Goal: Information Seeking & Learning: Learn about a topic

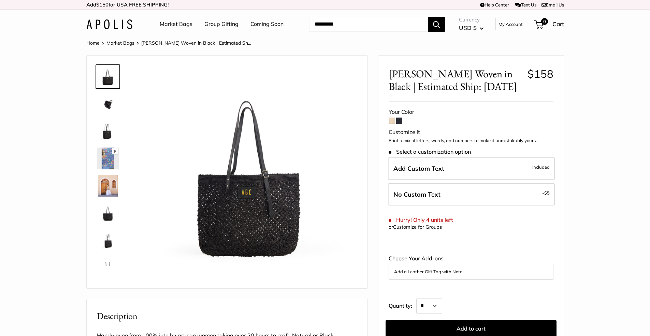
click at [106, 103] on img at bounding box center [108, 104] width 22 height 22
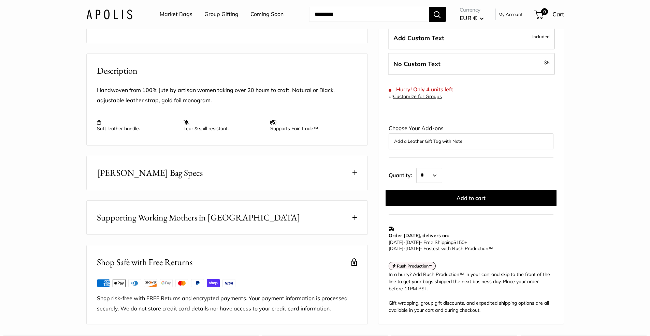
scroll to position [255, 0]
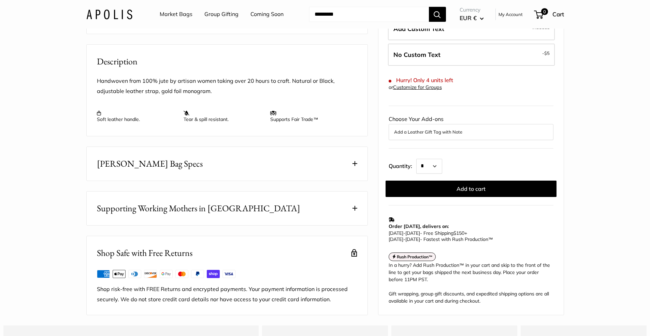
click at [266, 181] on button "Mercado Bag Specs" at bounding box center [227, 164] width 281 height 34
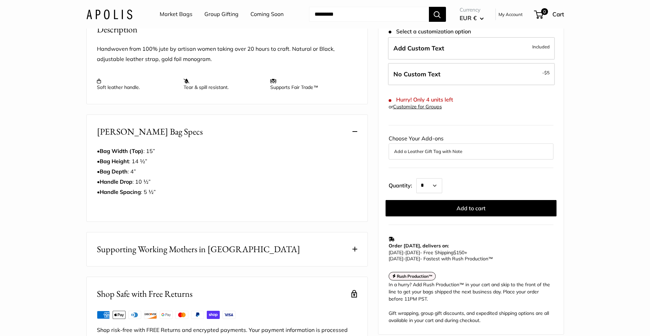
scroll to position [353, 0]
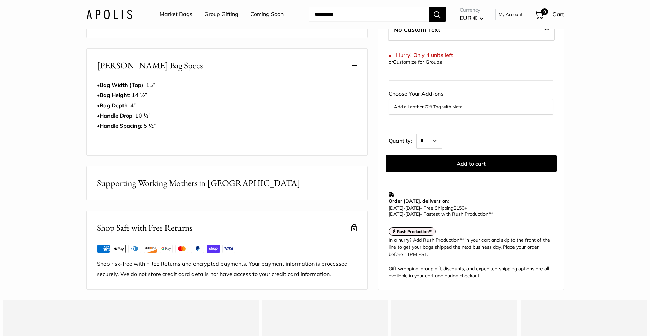
click at [233, 190] on span "Supporting Working Mothers in Bangladesh" at bounding box center [198, 183] width 203 height 13
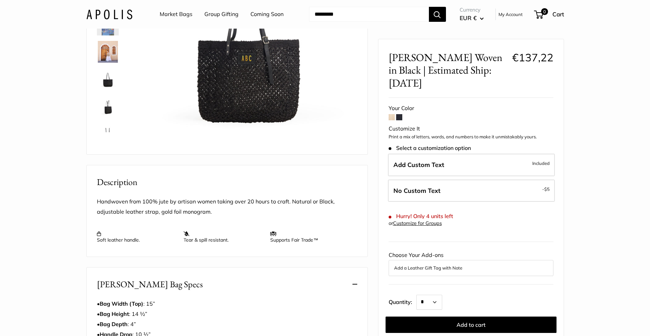
scroll to position [0, 0]
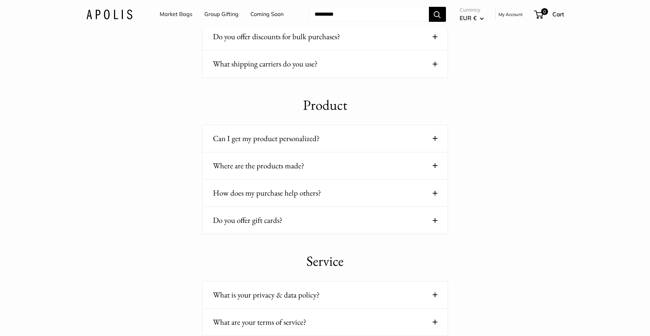
scroll to position [477, 0]
click at [430, 167] on button "Where are the products made?" at bounding box center [325, 165] width 225 height 13
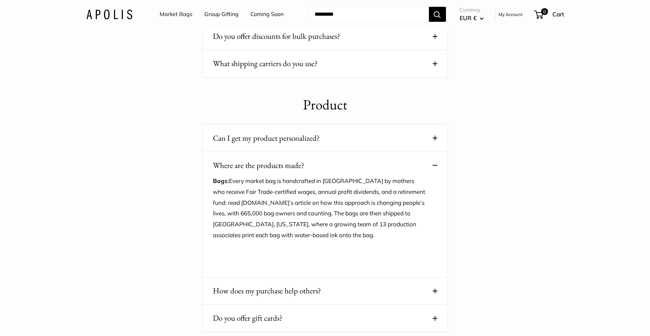
click at [430, 167] on button "Where are the products made?" at bounding box center [325, 165] width 225 height 13
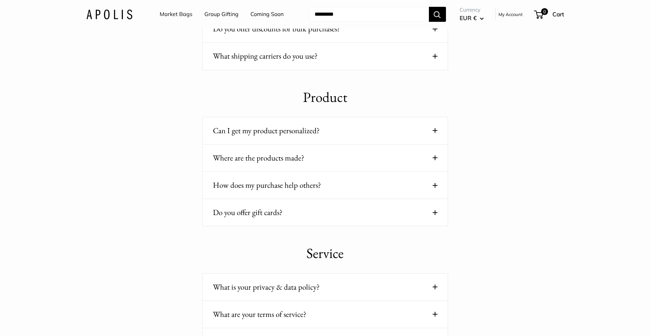
scroll to position [133, 0]
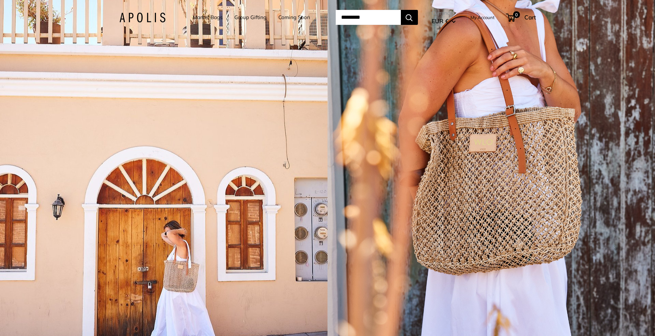
click at [207, 17] on link "Market Bags" at bounding box center [208, 18] width 30 height 10
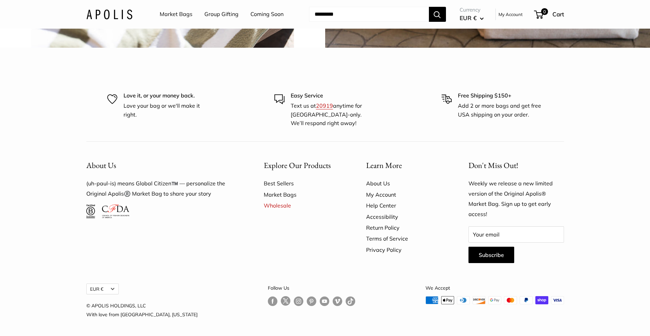
scroll to position [1647, 0]
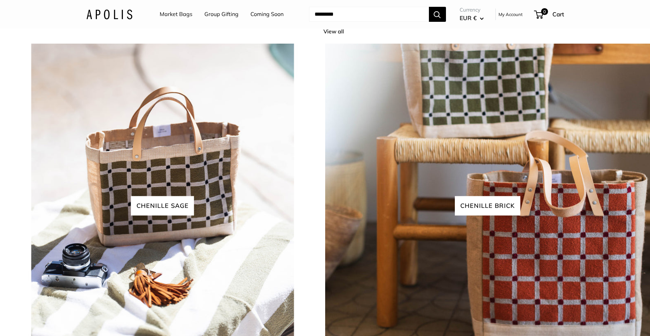
click at [118, 13] on img at bounding box center [109, 14] width 46 height 10
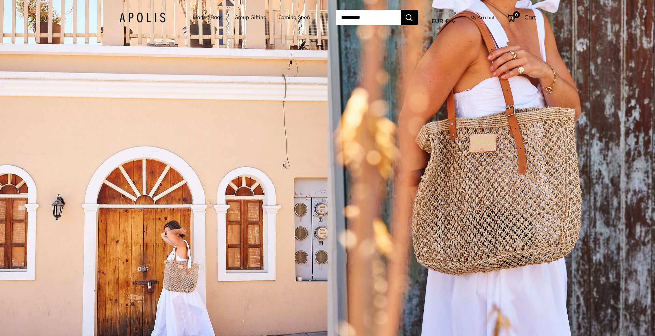
click at [207, 18] on link "Market Bags" at bounding box center [208, 18] width 30 height 10
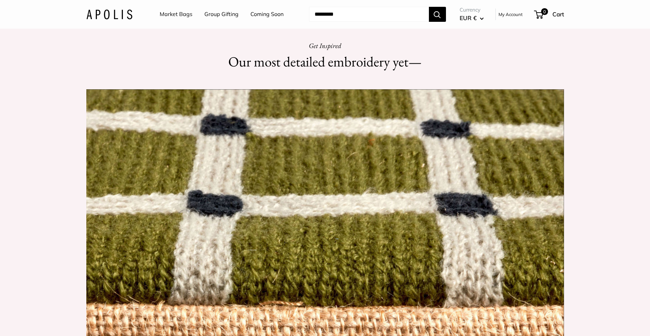
scroll to position [752, 0]
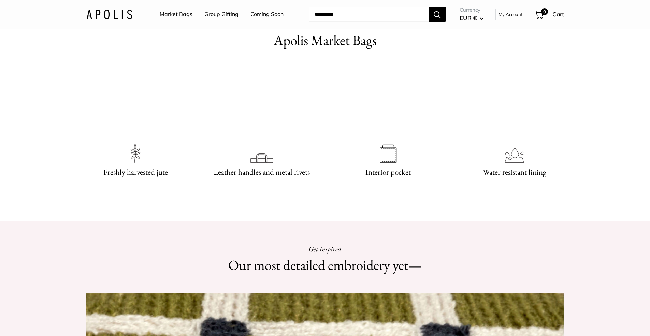
scroll to position [506, 0]
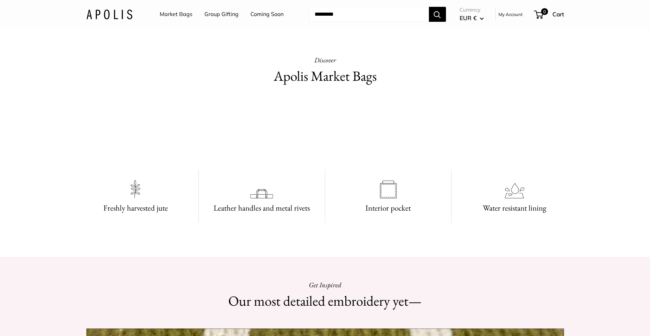
click at [373, 147] on video at bounding box center [325, 129] width 102 height 51
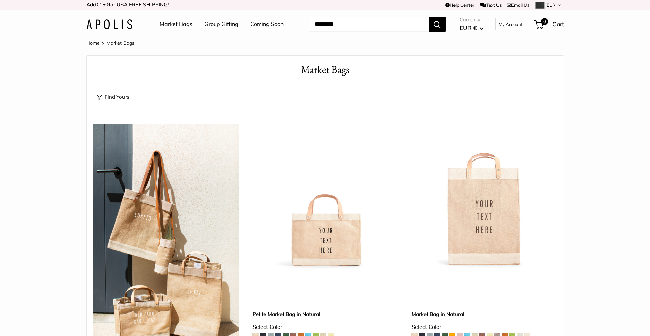
scroll to position [56, 0]
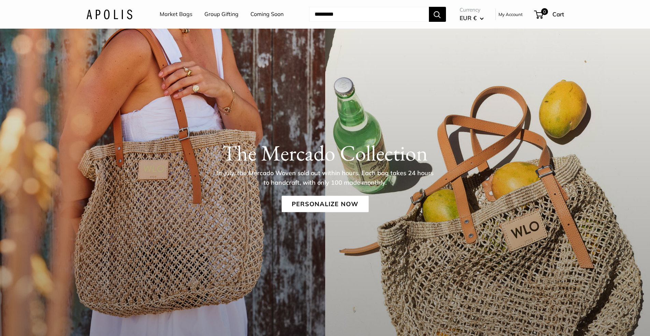
scroll to position [81, 0]
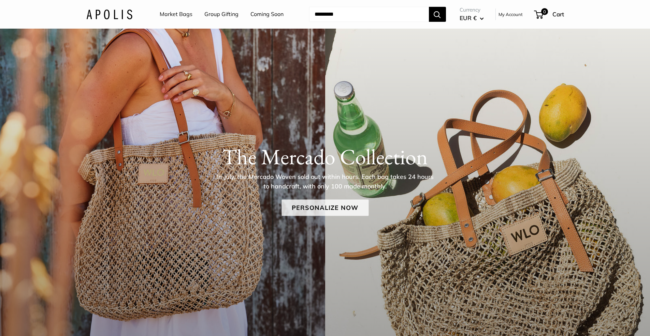
click at [320, 206] on link "Personalize Now" at bounding box center [325, 208] width 87 height 16
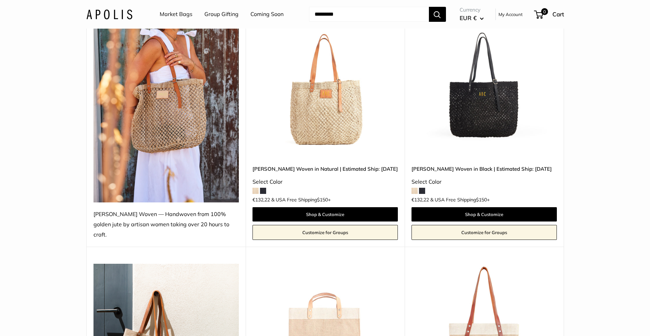
click at [0, 0] on img at bounding box center [0, 0] width 0 height 0
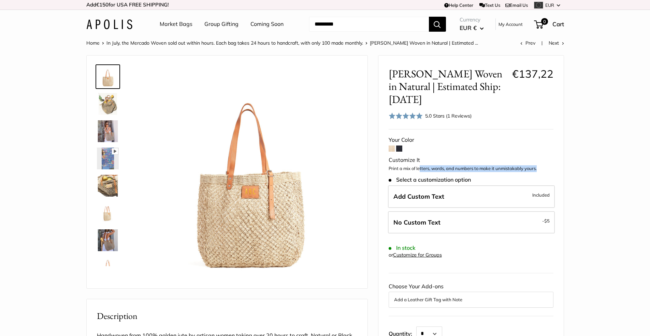
drag, startPoint x: 420, startPoint y: 157, endPoint x: 542, endPoint y: 157, distance: 121.8
click at [542, 166] on p "Print a mix of letters, words, and numbers to make it unmistakably yours." at bounding box center [471, 169] width 165 height 7
click at [512, 166] on p "Print a mix of letters, words, and numbers to make it unmistakably yours." at bounding box center [471, 169] width 165 height 7
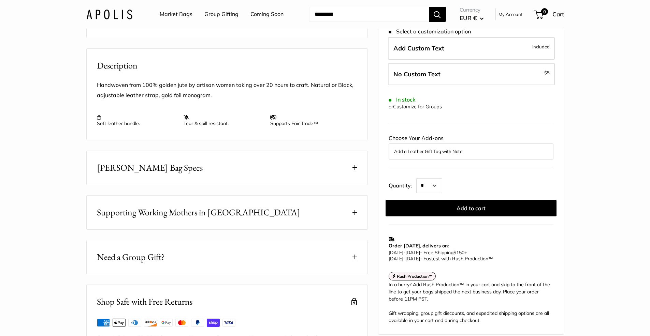
scroll to position [317, 0]
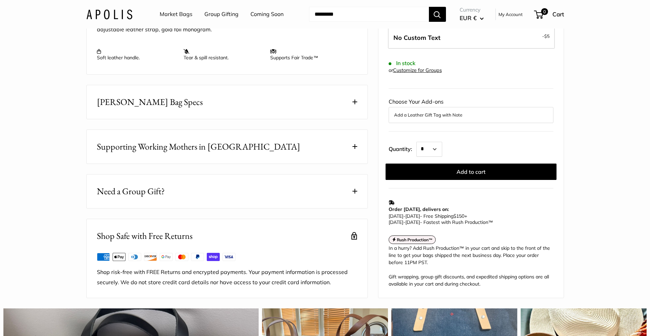
click at [175, 119] on button "Mercado Bag Specs" at bounding box center [227, 102] width 281 height 34
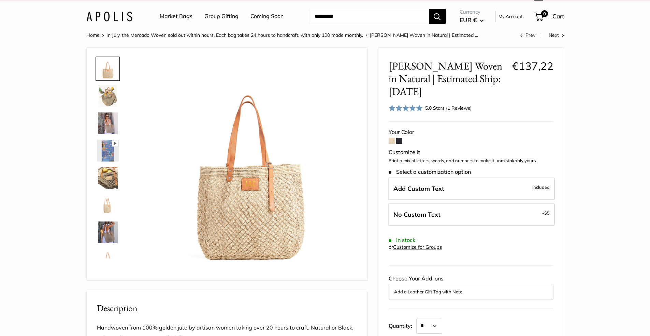
scroll to position [0, 0]
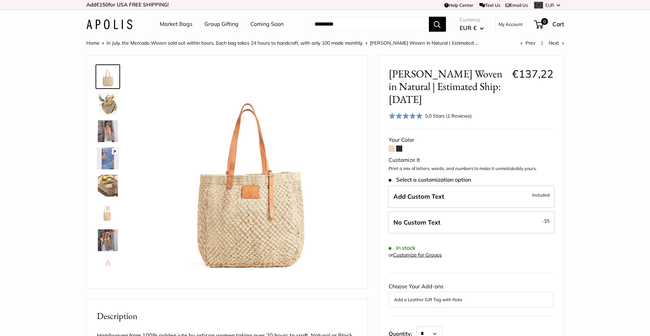
click at [550, 5] on span "EUR" at bounding box center [549, 4] width 9 height 5
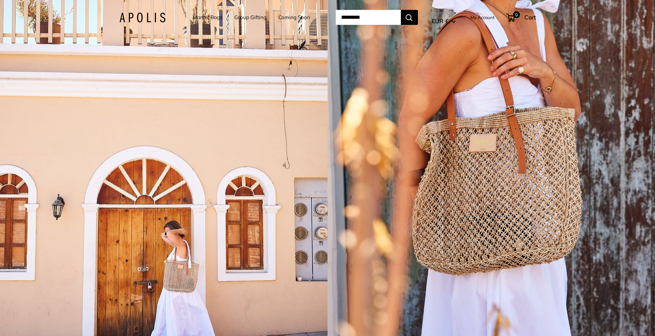
click at [206, 16] on link "Market Bags" at bounding box center [208, 18] width 30 height 10
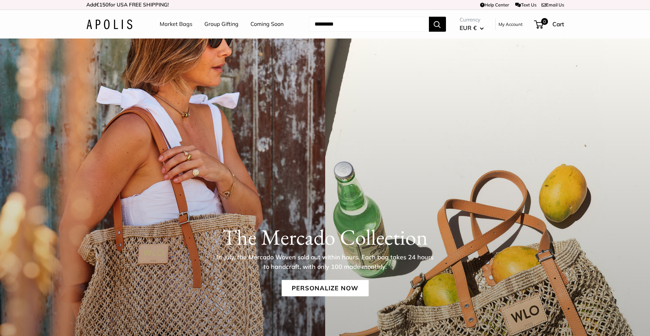
click at [478, 28] on button "EUR €" at bounding box center [472, 28] width 24 height 11
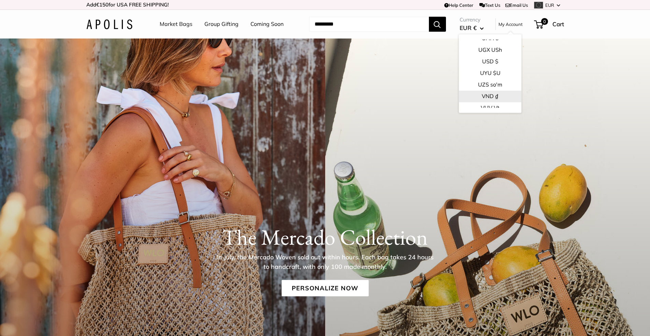
scroll to position [1083, 0]
click at [492, 72] on button "USD $" at bounding box center [490, 73] width 62 height 12
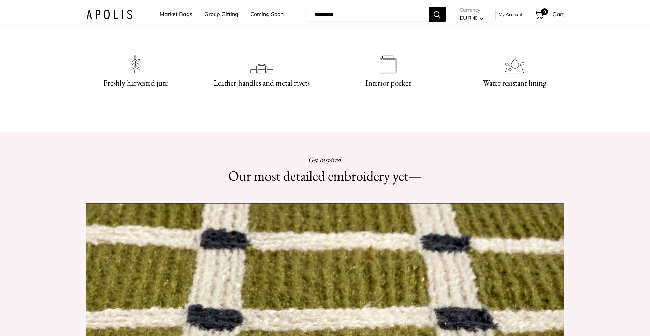
scroll to position [627, 0]
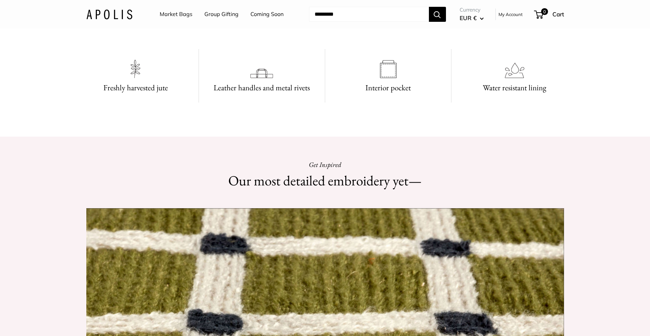
click at [312, 35] on video at bounding box center [325, 9] width 102 height 51
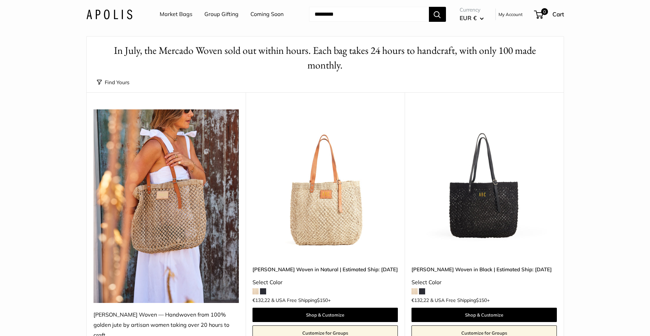
scroll to position [107, 0]
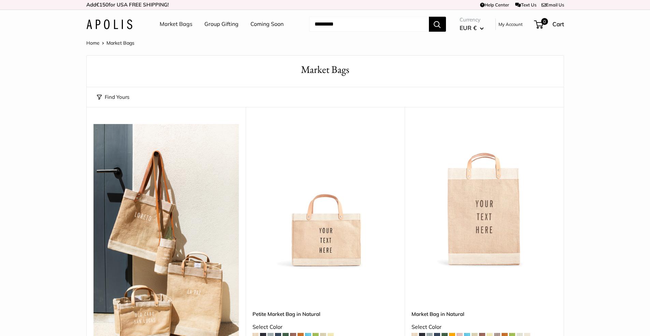
click at [0, 0] on img at bounding box center [0, 0] width 0 height 0
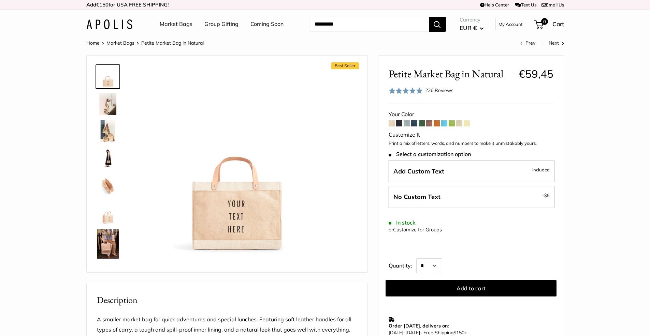
scroll to position [190, 0]
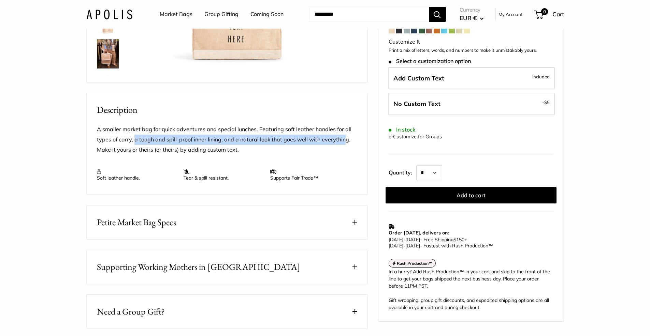
drag, startPoint x: 134, startPoint y: 149, endPoint x: 343, endPoint y: 148, distance: 209.5
click at [343, 148] on p "A smaller market bag for quick adventures and special lunches. Featuring soft l…" at bounding box center [227, 140] width 260 height 31
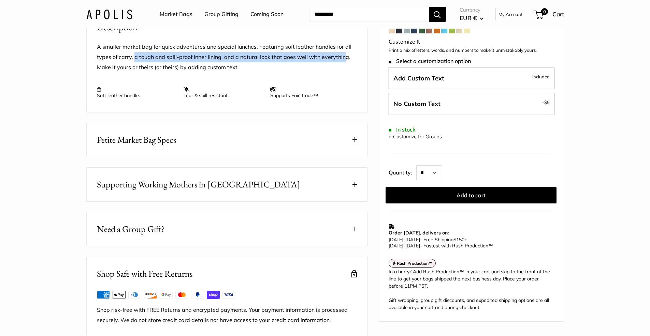
scroll to position [293, 0]
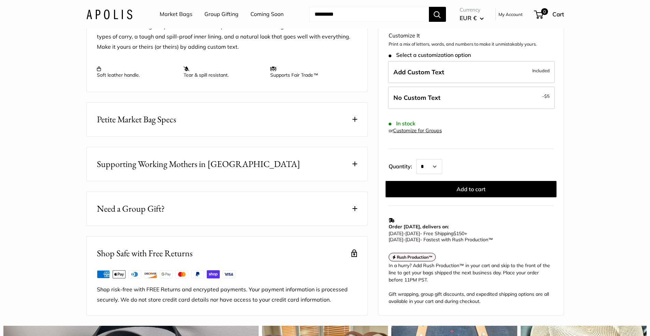
click at [278, 146] on div "Best Seller Effortless style that elevates every moment The Original Market bag…" at bounding box center [227, 39] width 282 height 554
click at [275, 136] on button "Petite Market Bag Specs" at bounding box center [227, 120] width 281 height 34
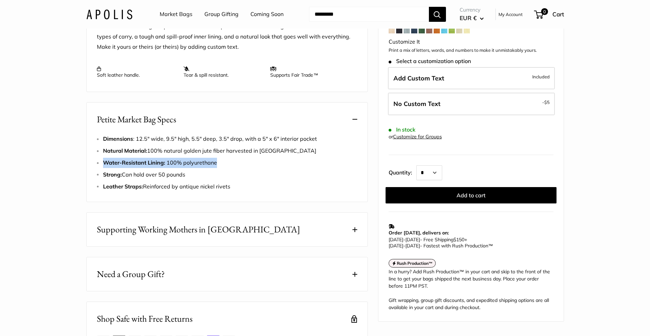
drag, startPoint x: 186, startPoint y: 172, endPoint x: 90, endPoint y: 175, distance: 95.2
click at [90, 175] on div "Dimensions : 12.5" wide, 9.5" high, 5.5" deep, 3.5" drop, with a 5" x 6" interi…" at bounding box center [227, 168] width 281 height 68
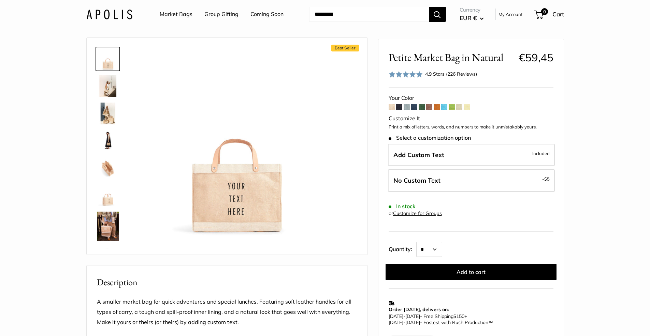
scroll to position [0, 0]
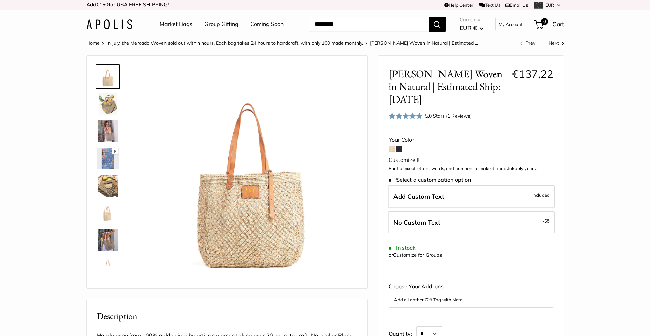
click at [105, 106] on img at bounding box center [108, 104] width 22 height 22
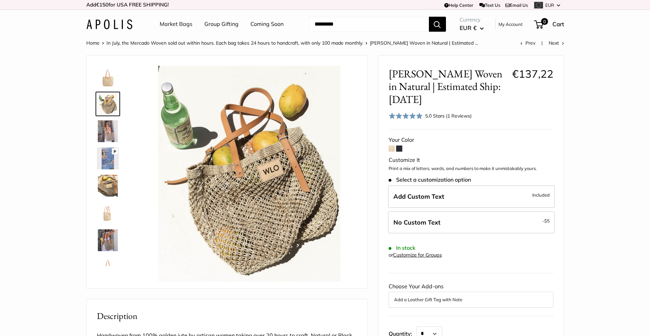
click at [108, 128] on img at bounding box center [108, 131] width 22 height 22
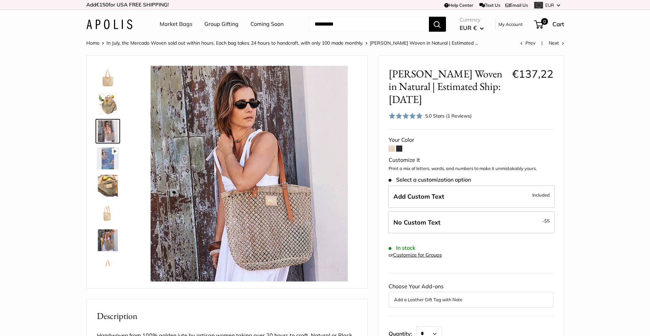
click at [106, 160] on img at bounding box center [108, 159] width 22 height 22
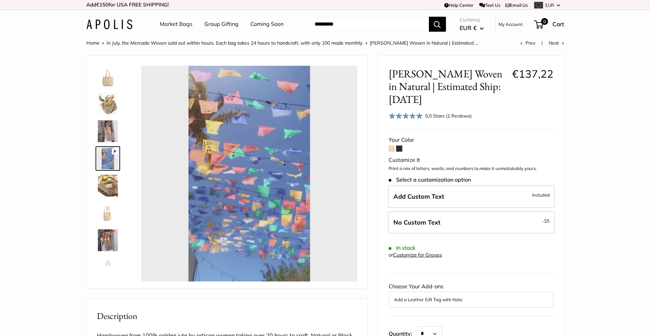
click at [110, 187] on img at bounding box center [108, 186] width 22 height 22
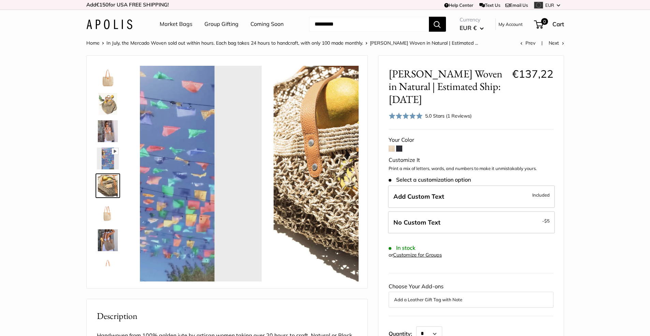
scroll to position [21, 0]
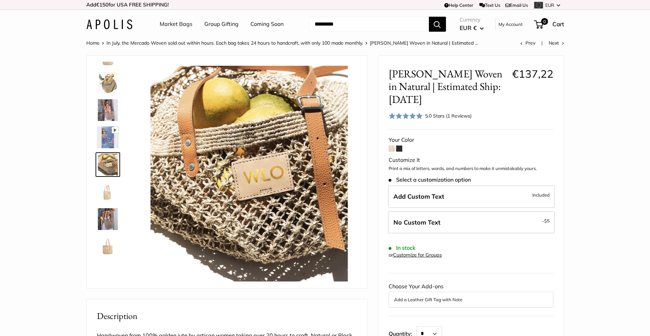
type input "*****"
click at [110, 195] on img at bounding box center [108, 192] width 22 height 22
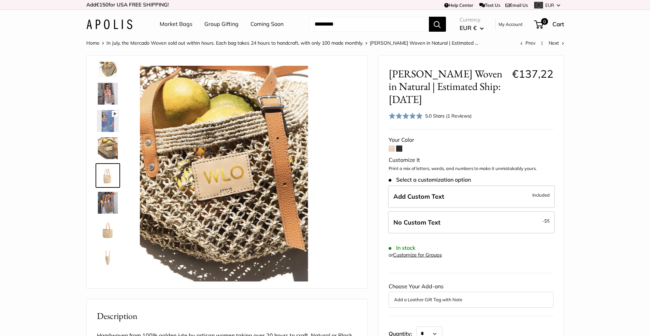
scroll to position [48, 0]
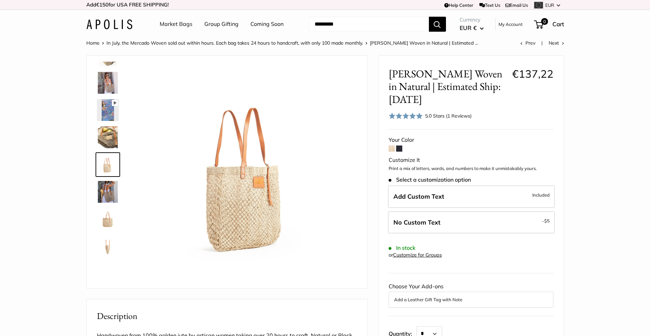
click at [107, 195] on img at bounding box center [108, 192] width 22 height 22
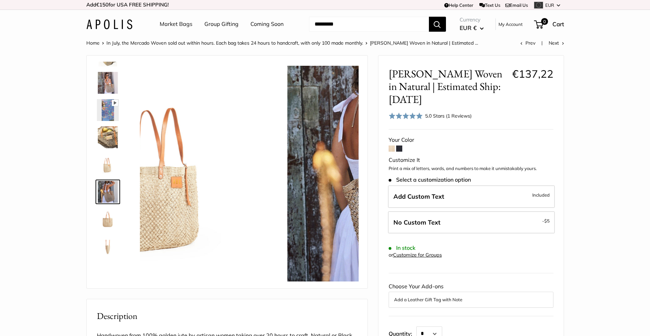
scroll to position [76, 0]
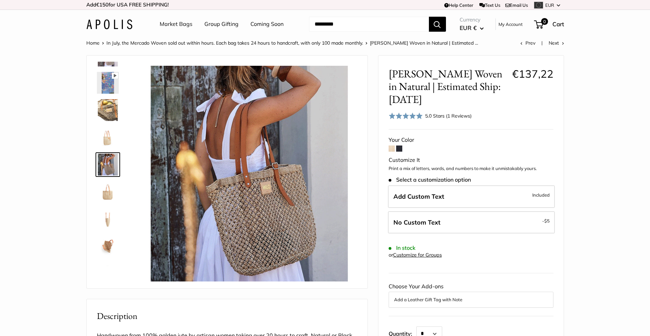
click at [107, 199] on img at bounding box center [108, 192] width 22 height 22
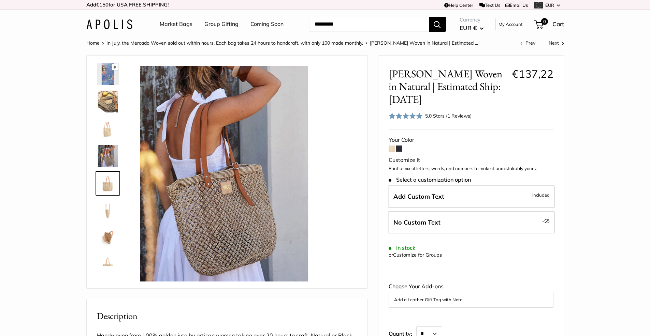
scroll to position [98, 0]
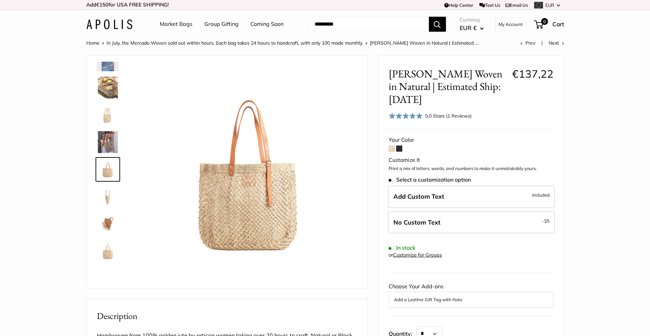
click at [107, 202] on img at bounding box center [108, 197] width 22 height 22
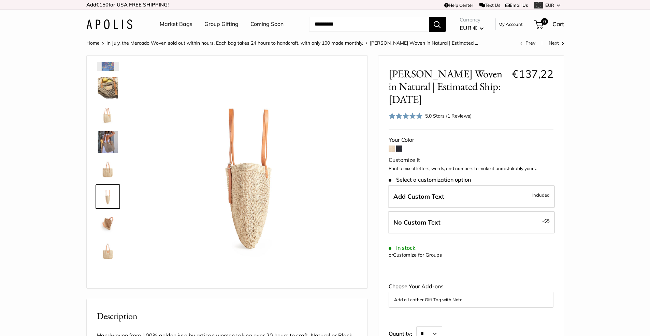
click at [106, 218] on img at bounding box center [108, 224] width 22 height 22
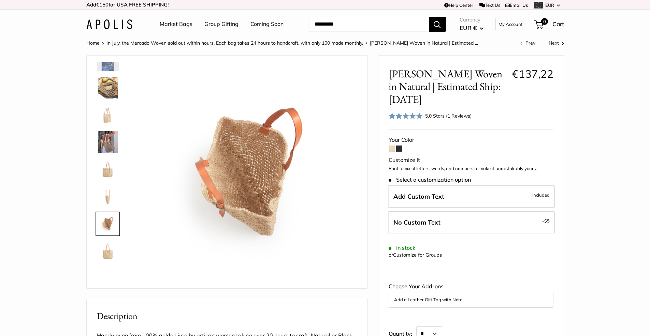
click at [108, 256] on img at bounding box center [108, 252] width 22 height 22
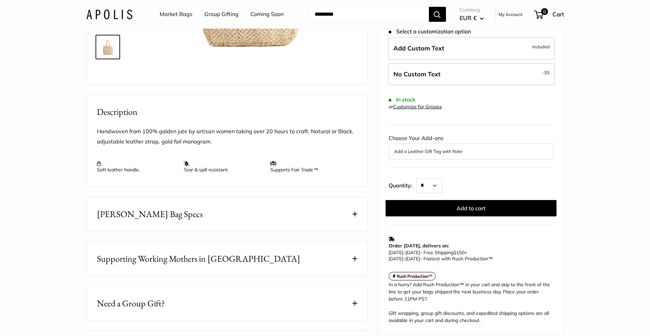
scroll to position [206, 0]
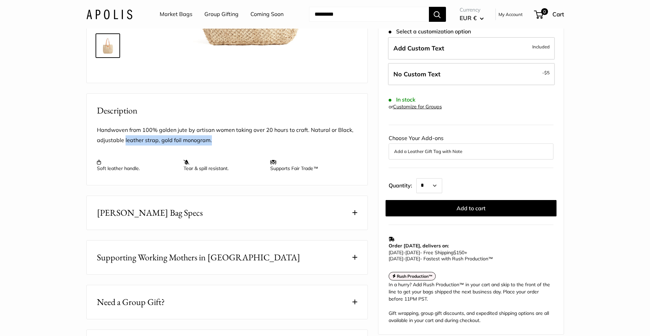
drag, startPoint x: 125, startPoint y: 161, endPoint x: 211, endPoint y: 161, distance: 86.3
click at [211, 146] on p "Handwoven from 100% golden jute by artisan women taking over 20 hours to craft.…" at bounding box center [227, 135] width 260 height 20
click at [182, 230] on button "[PERSON_NAME] Bag Specs" at bounding box center [227, 213] width 281 height 34
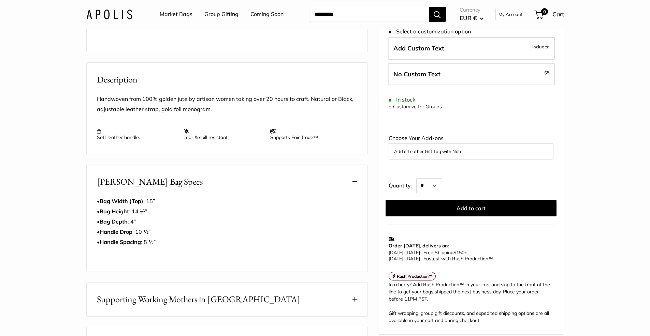
scroll to position [296, 0]
